Goal: Task Accomplishment & Management: Complete application form

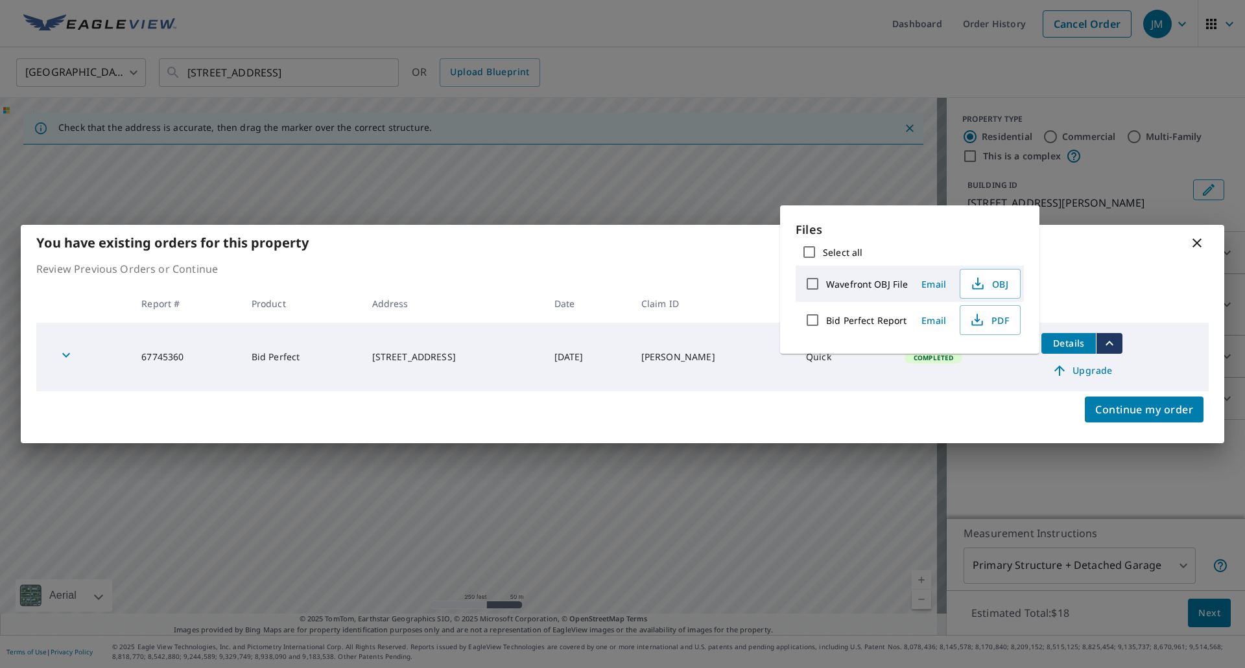
click at [1193, 241] on icon at bounding box center [1197, 243] width 16 height 16
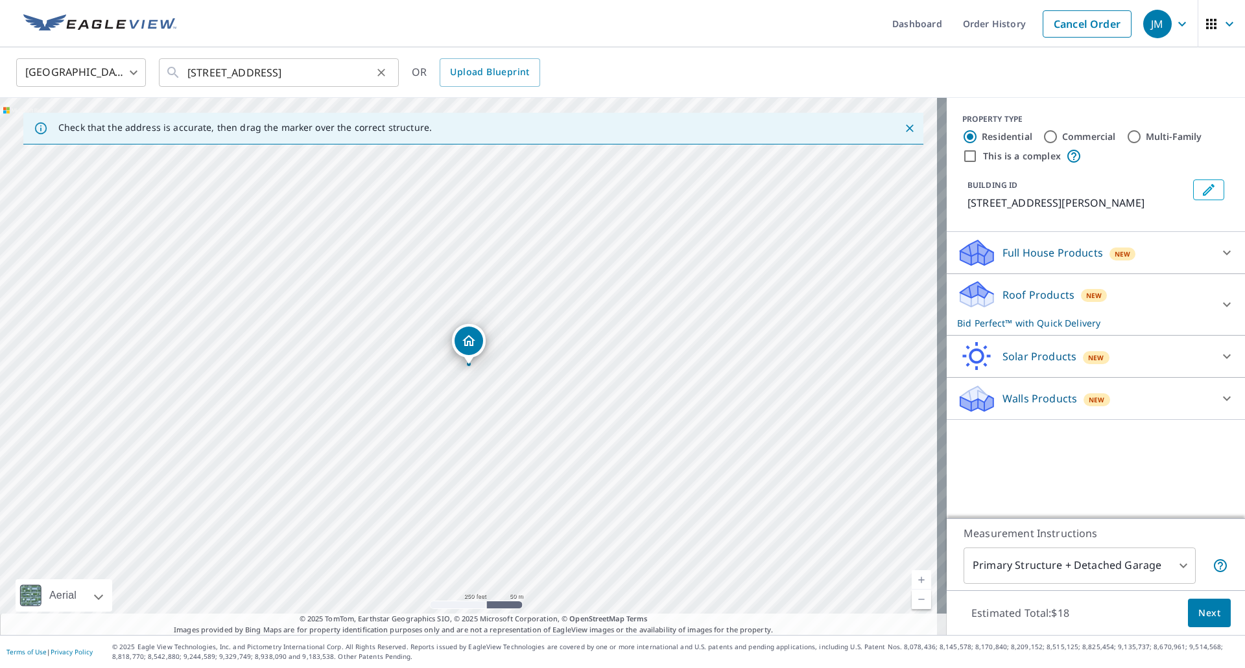
click at [382, 74] on icon "Clear" at bounding box center [381, 72] width 13 height 13
click at [297, 77] on input "text" at bounding box center [279, 72] width 185 height 36
paste input "[STREET_ADDRESS][PERSON_NAME]"
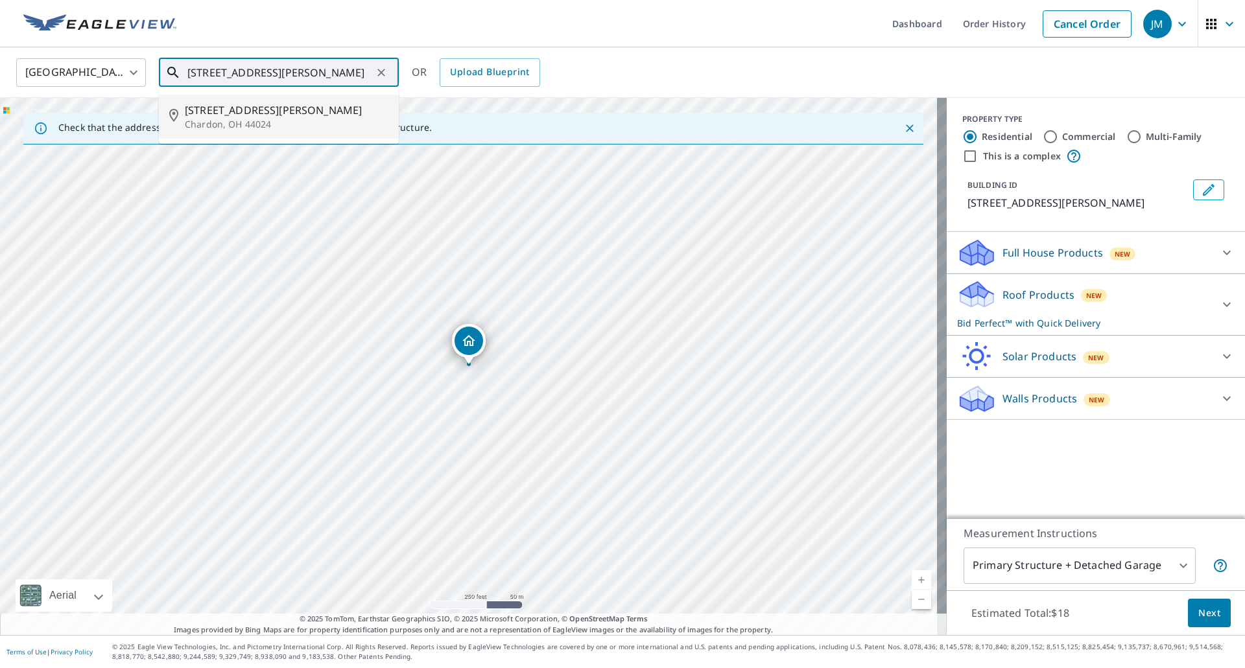
click at [264, 114] on span "[STREET_ADDRESS][PERSON_NAME]" at bounding box center [287, 110] width 204 height 16
type input "[STREET_ADDRESS][PERSON_NAME]"
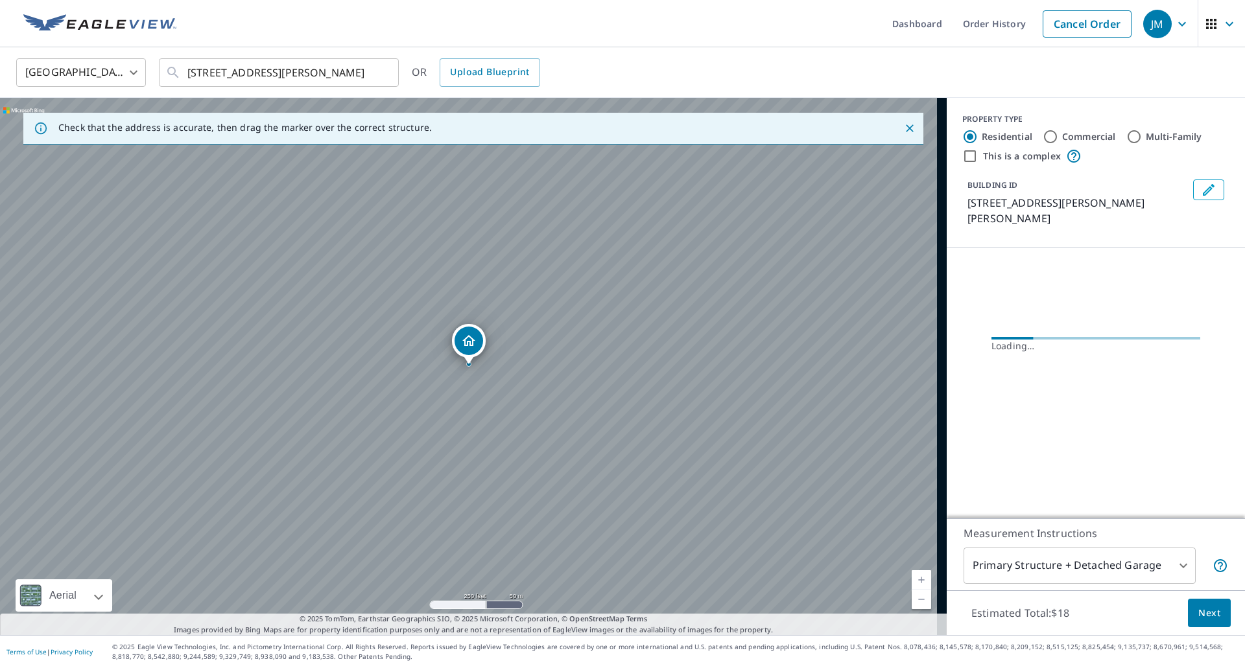
scroll to position [0, 0]
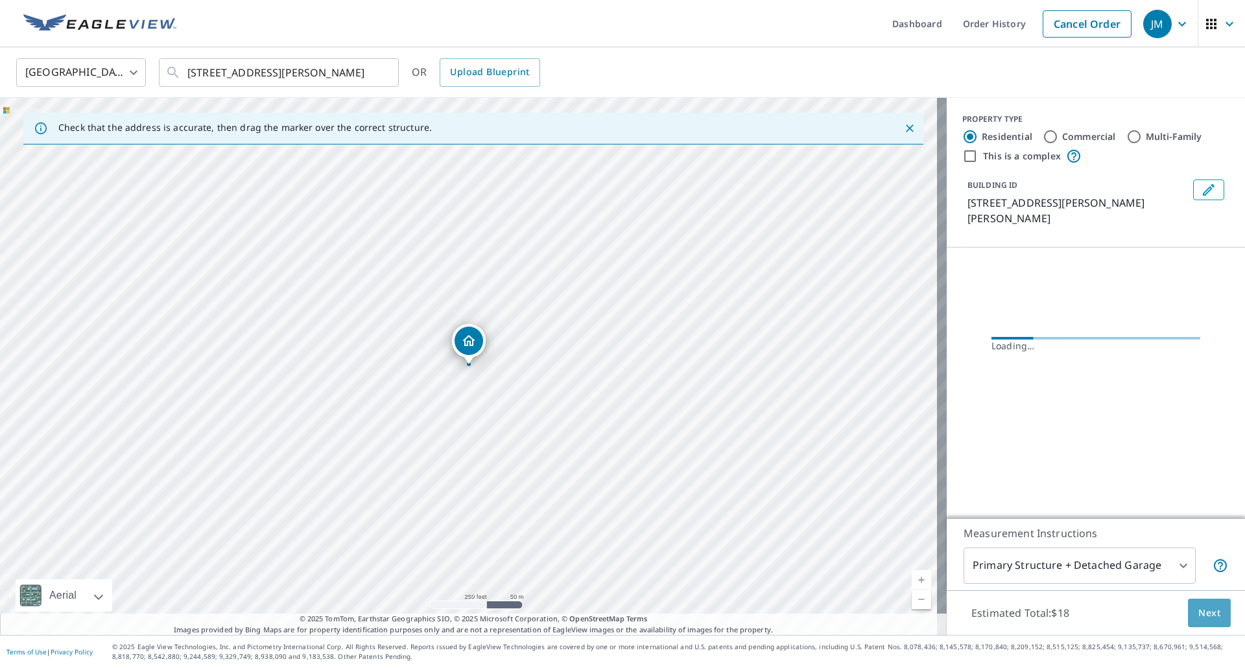
click at [1188, 604] on button "Next" at bounding box center [1209, 613] width 43 height 29
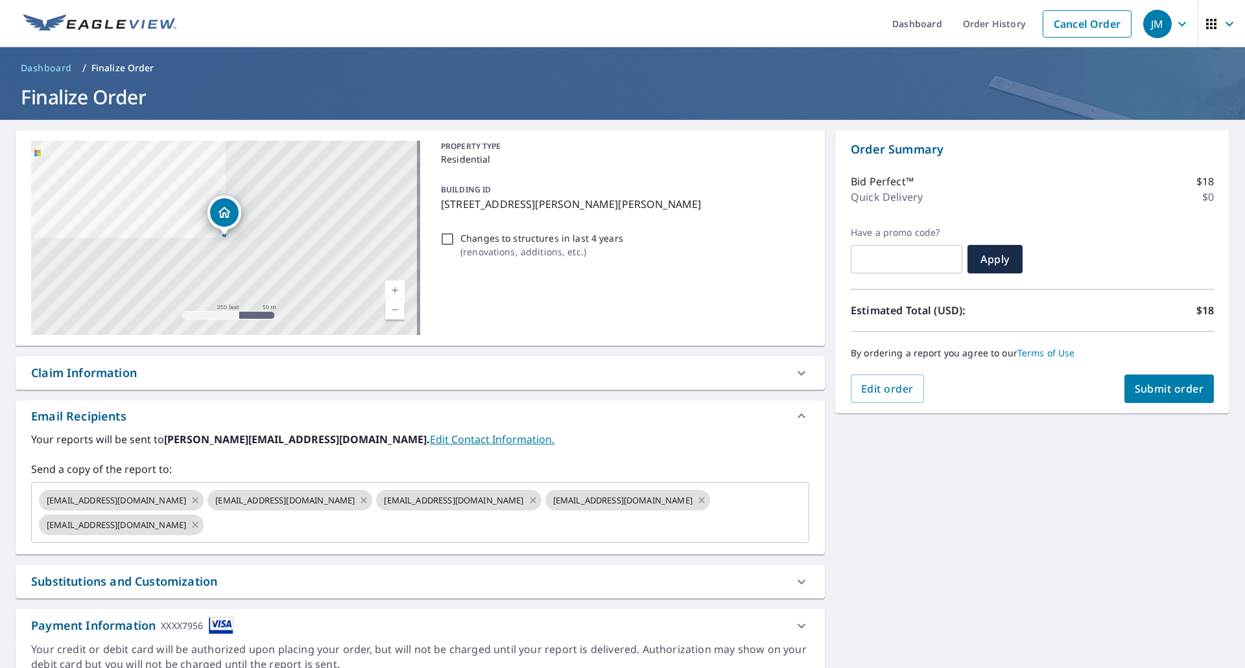
click at [108, 375] on div "Claim Information" at bounding box center [84, 373] width 106 height 18
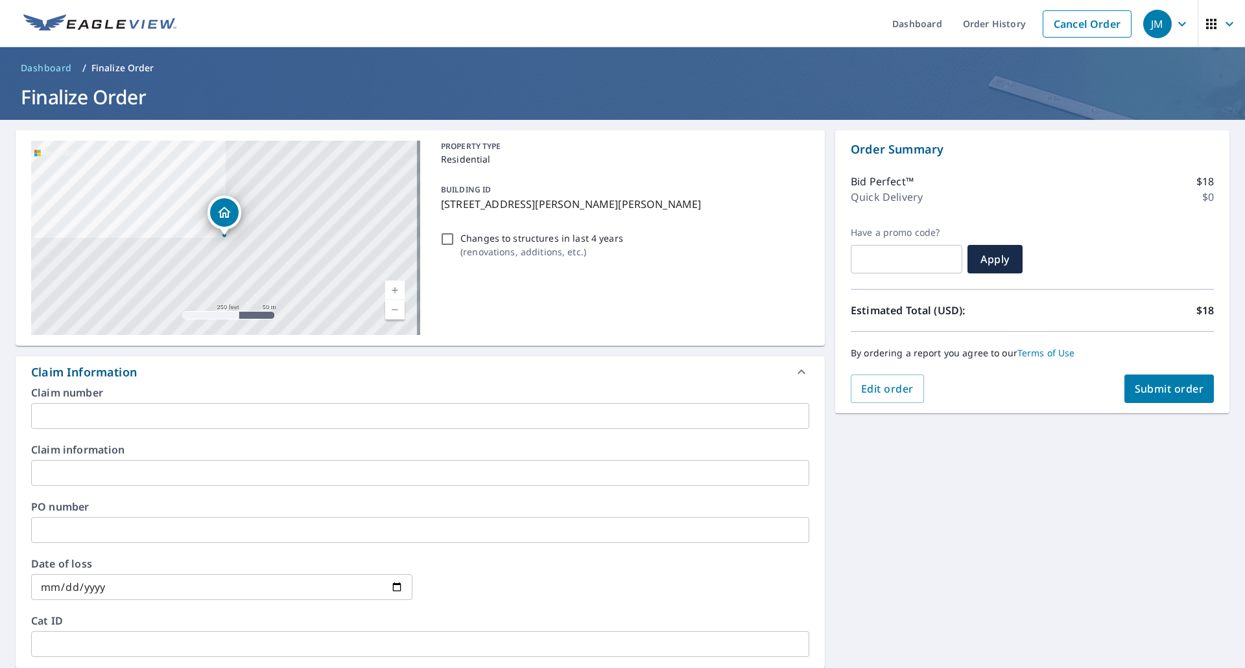
click at [150, 414] on input "text" at bounding box center [420, 416] width 778 height 26
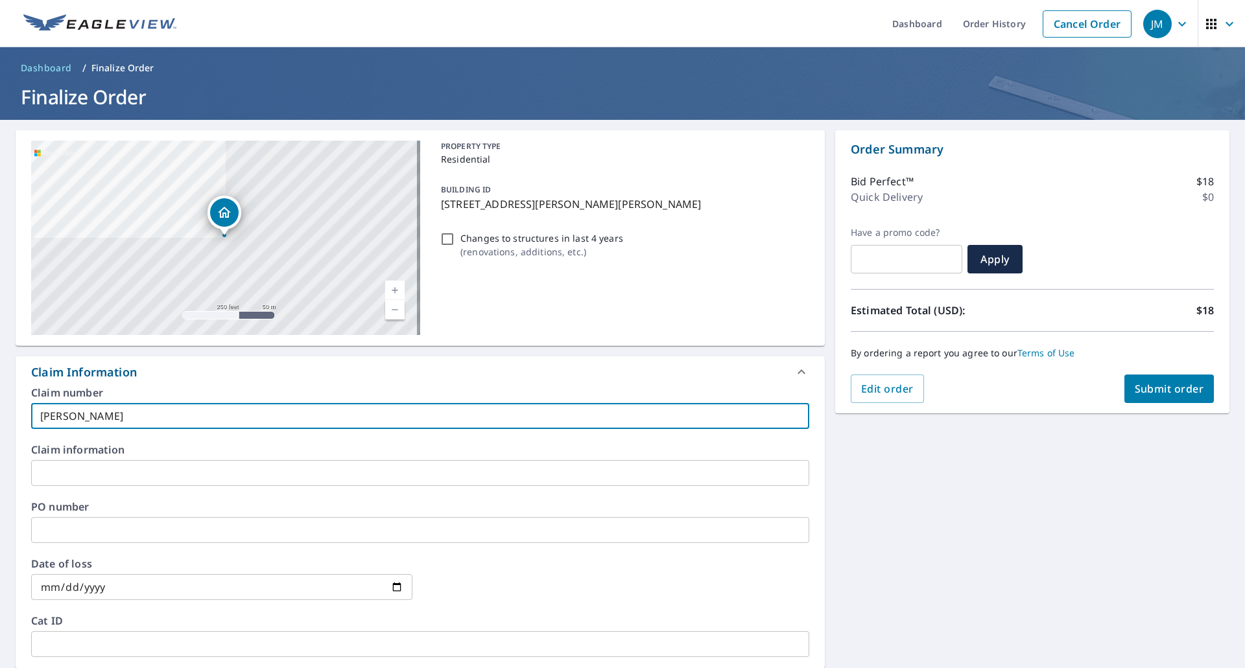
type input "[PERSON_NAME]"
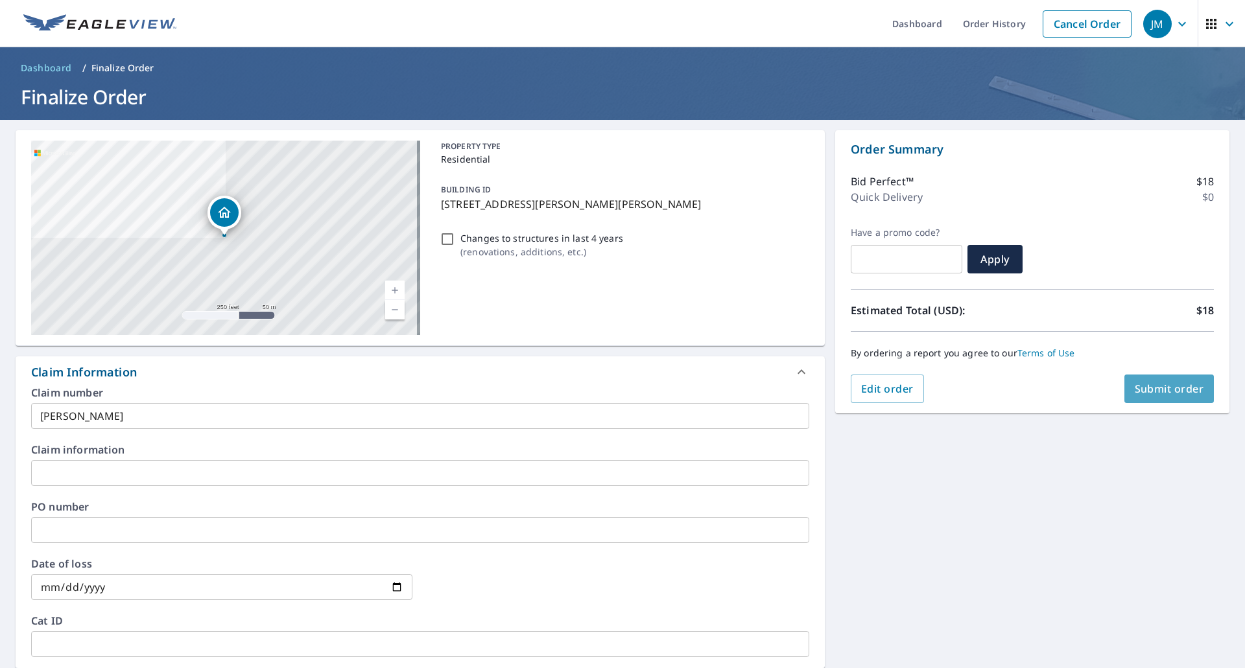
click at [1141, 390] on span "Submit order" at bounding box center [1169, 389] width 69 height 14
